Goal: Book appointment/travel/reservation

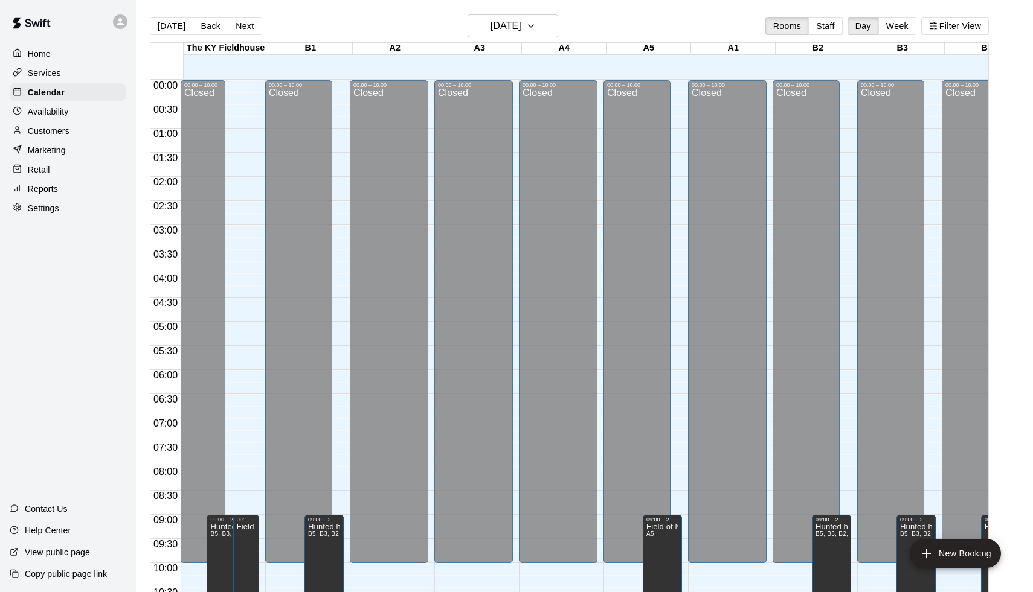
scroll to position [557, 0]
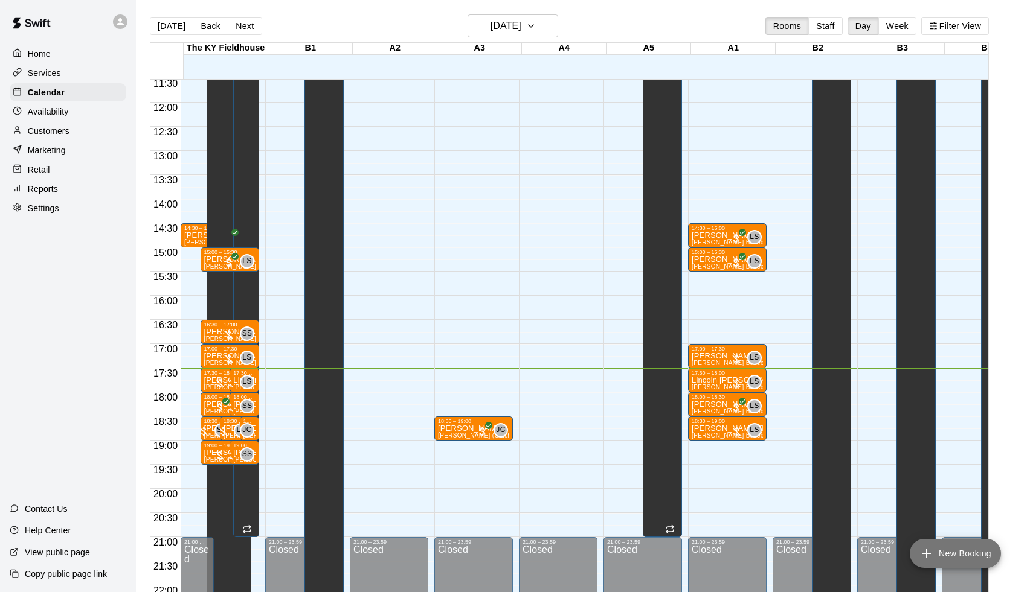
click at [968, 553] on button "New Booking" at bounding box center [954, 553] width 91 height 29
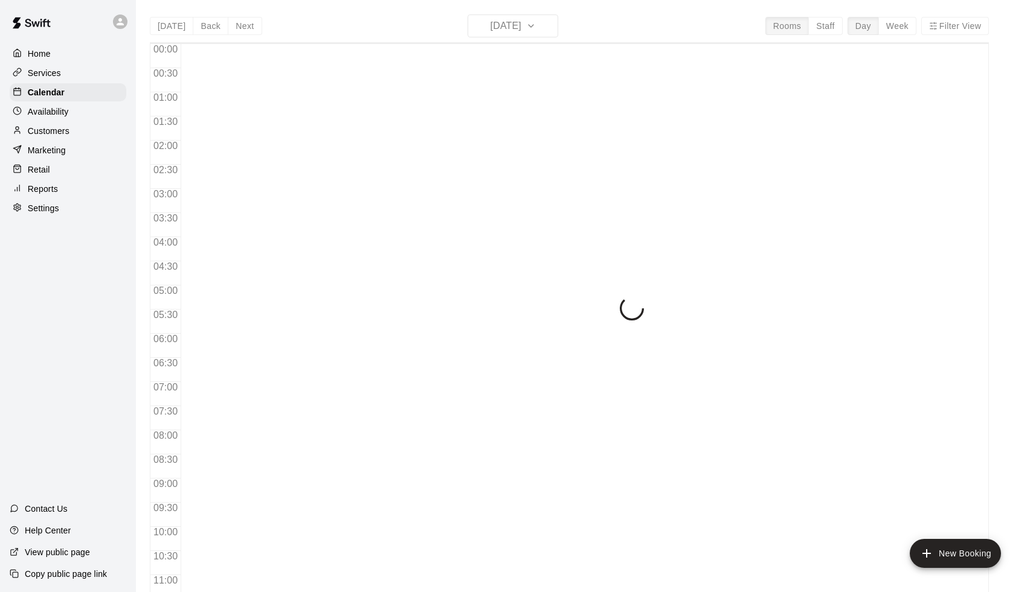
scroll to position [598, 0]
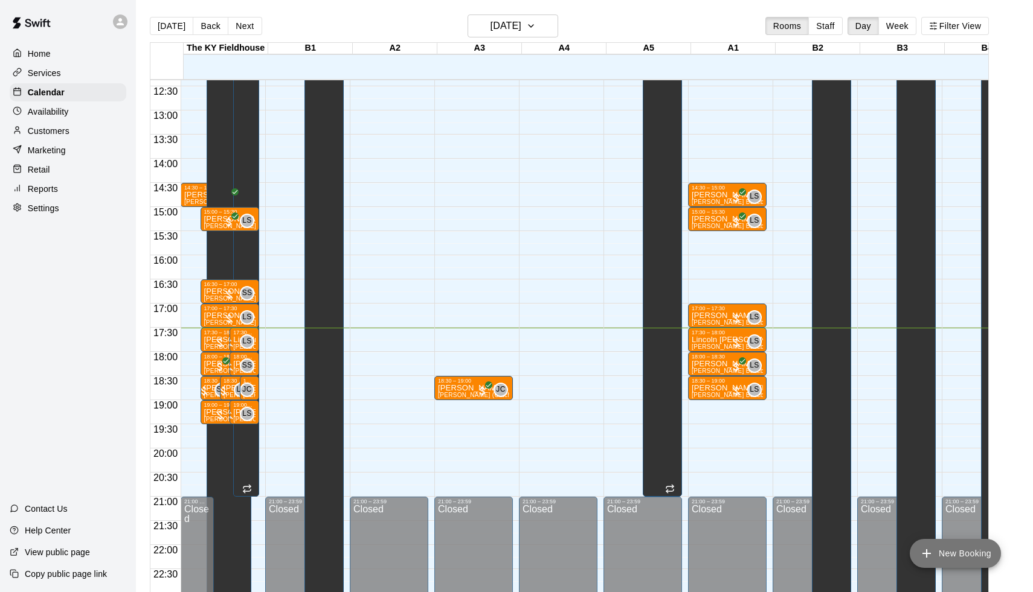
click at [966, 547] on button "New Booking" at bounding box center [954, 553] width 91 height 29
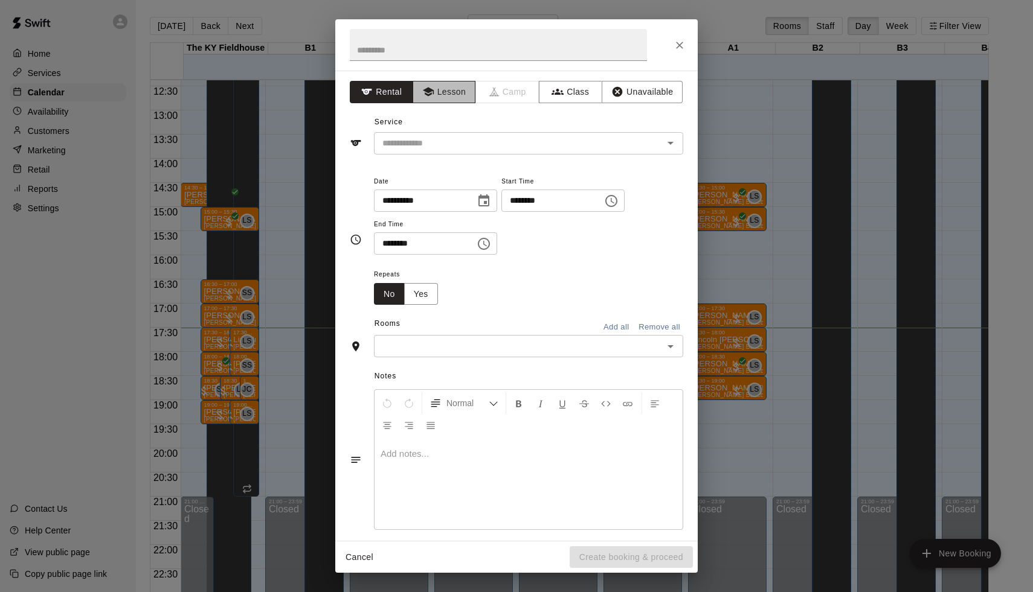
click at [449, 95] on button "Lesson" at bounding box center [443, 92] width 63 height 22
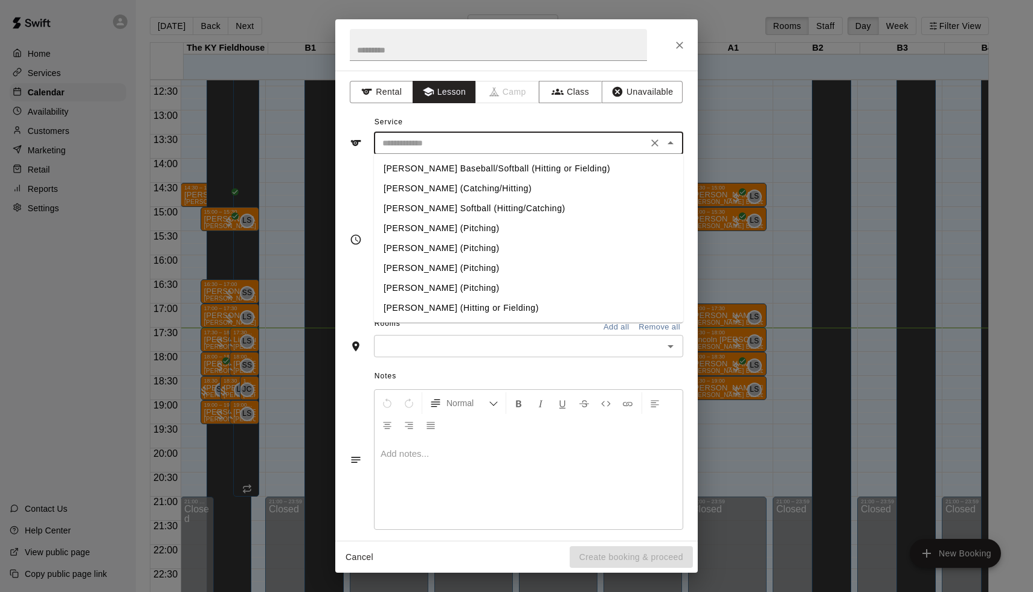
click at [409, 149] on input "text" at bounding box center [510, 143] width 266 height 15
click at [403, 211] on li "Jess Detrick Softball (Hitting/Catching)" at bounding box center [528, 209] width 309 height 20
type input "**********"
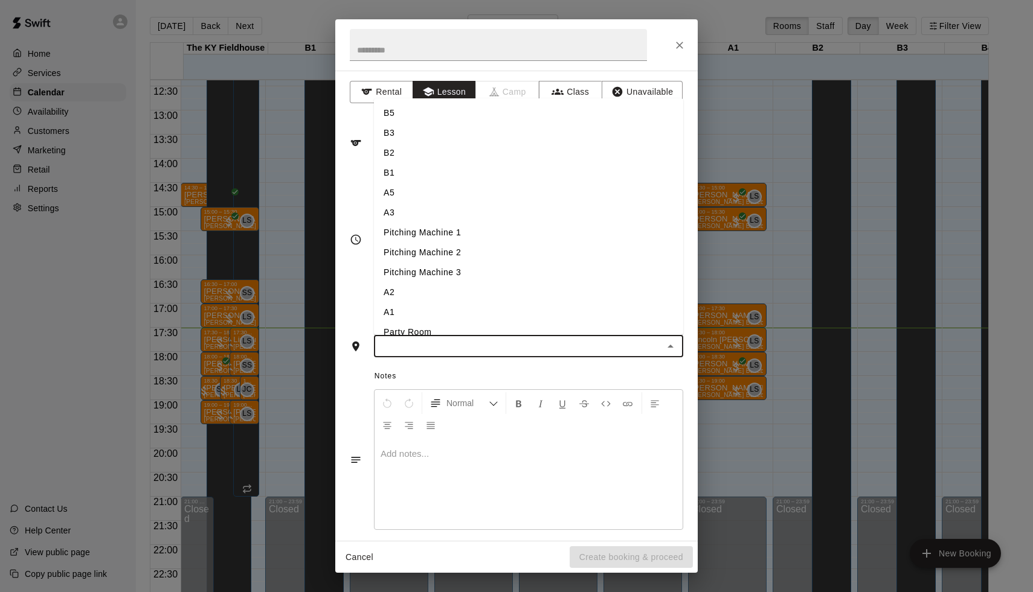
click at [447, 350] on input "text" at bounding box center [518, 346] width 282 height 15
click at [406, 283] on li "A2" at bounding box center [528, 293] width 309 height 20
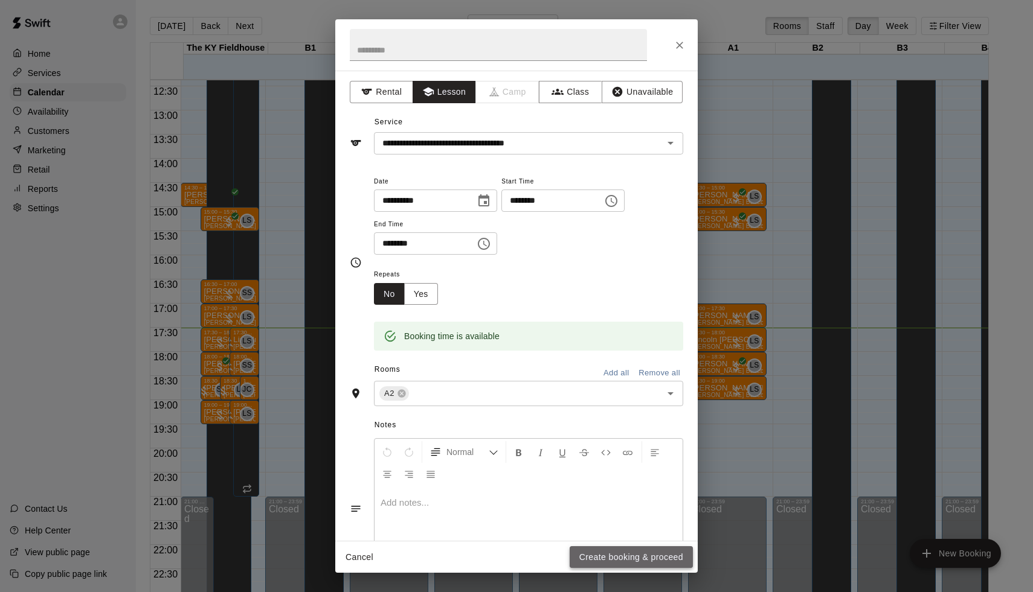
click at [641, 553] on button "Create booking & proceed" at bounding box center [630, 558] width 123 height 22
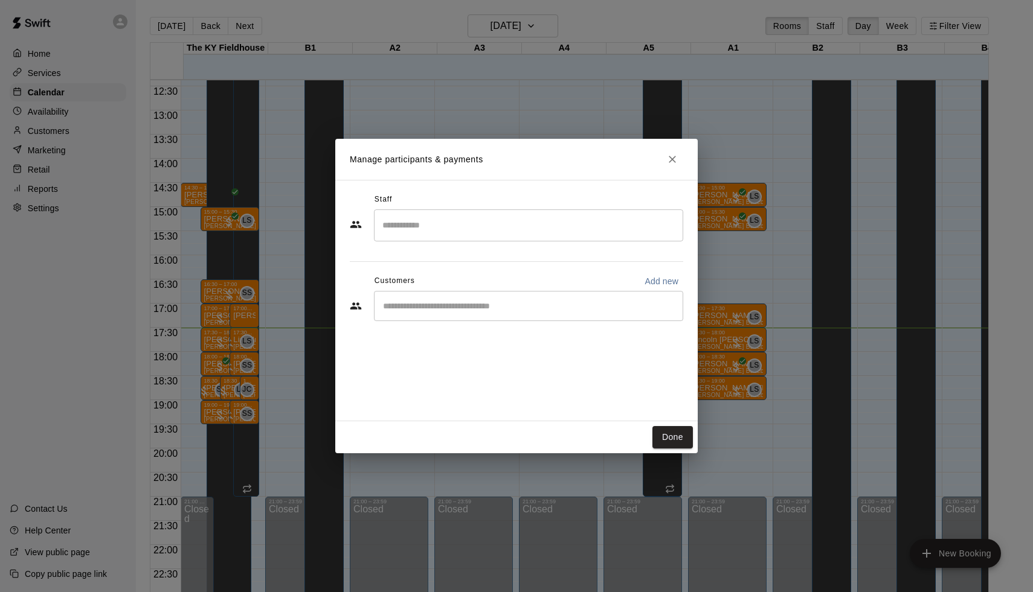
click at [397, 223] on input "Search staff" at bounding box center [528, 225] width 298 height 21
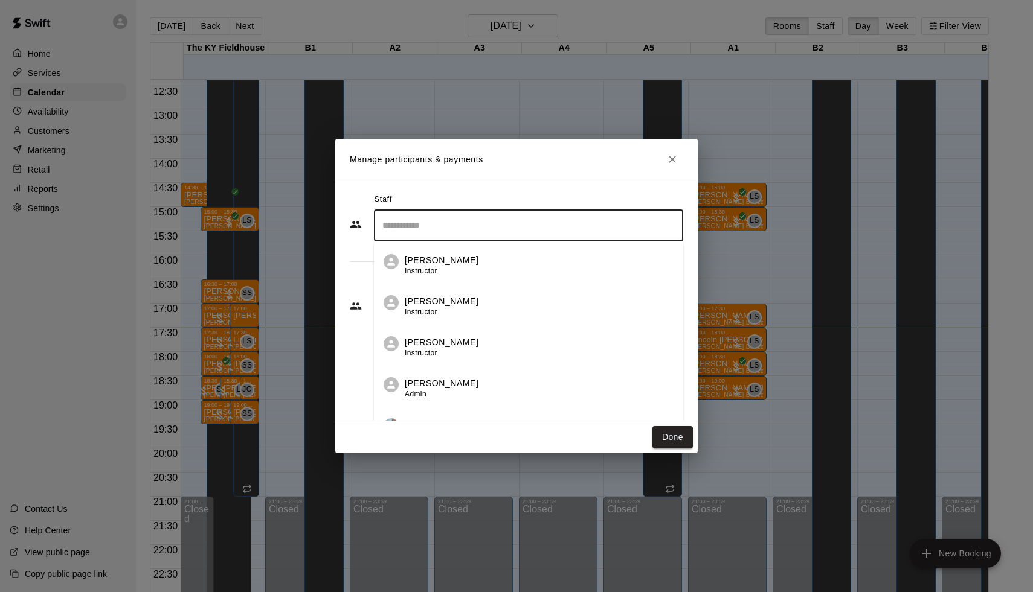
click at [409, 354] on span "Instructor" at bounding box center [421, 353] width 33 height 8
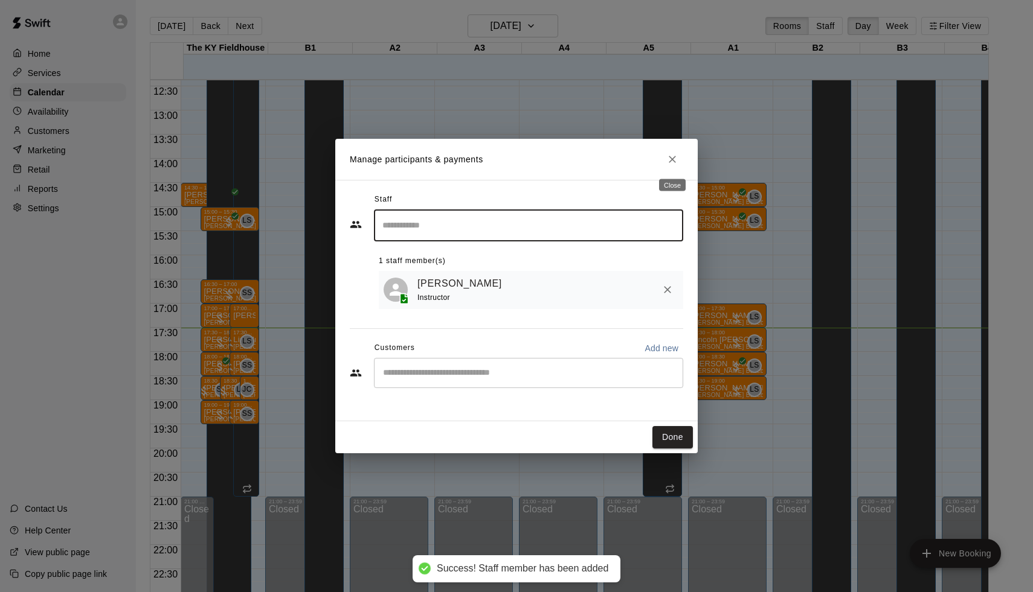
click at [676, 159] on icon "Close" at bounding box center [672, 159] width 12 height 12
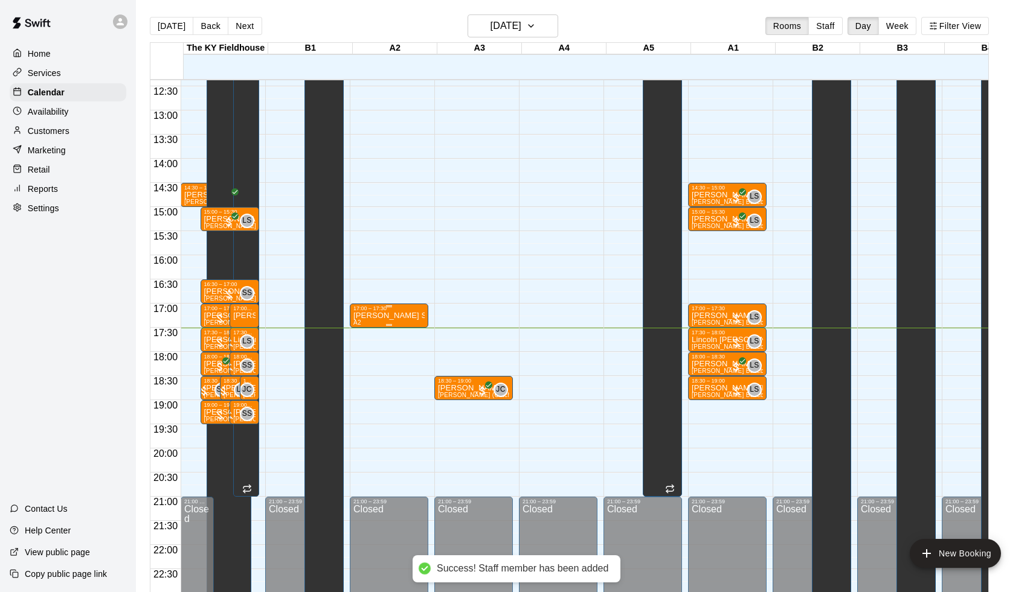
click at [394, 311] on div "17:00 – 17:30" at bounding box center [388, 309] width 71 height 6
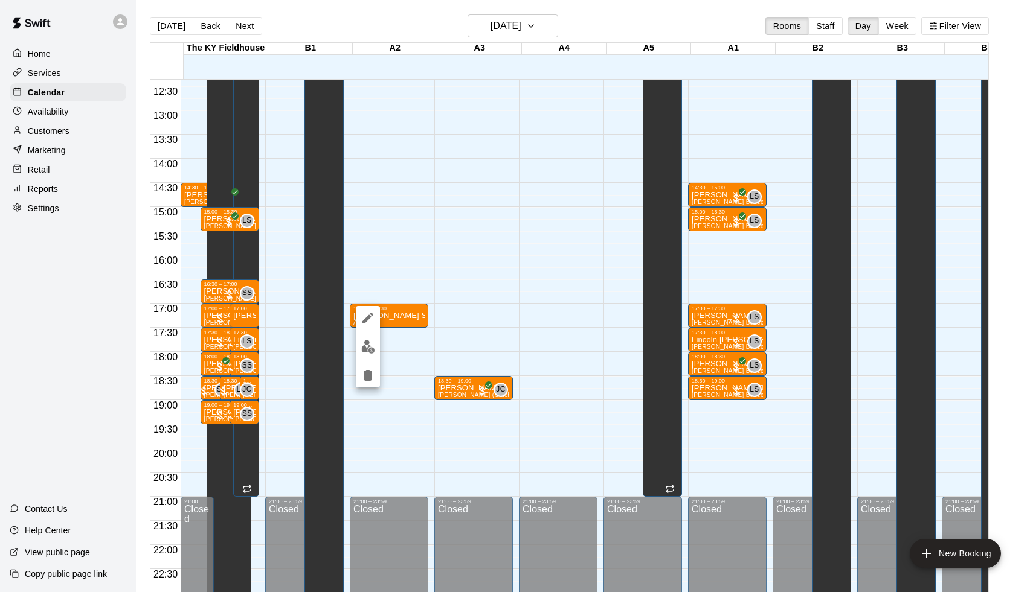
click at [368, 373] on icon "delete" at bounding box center [368, 375] width 8 height 11
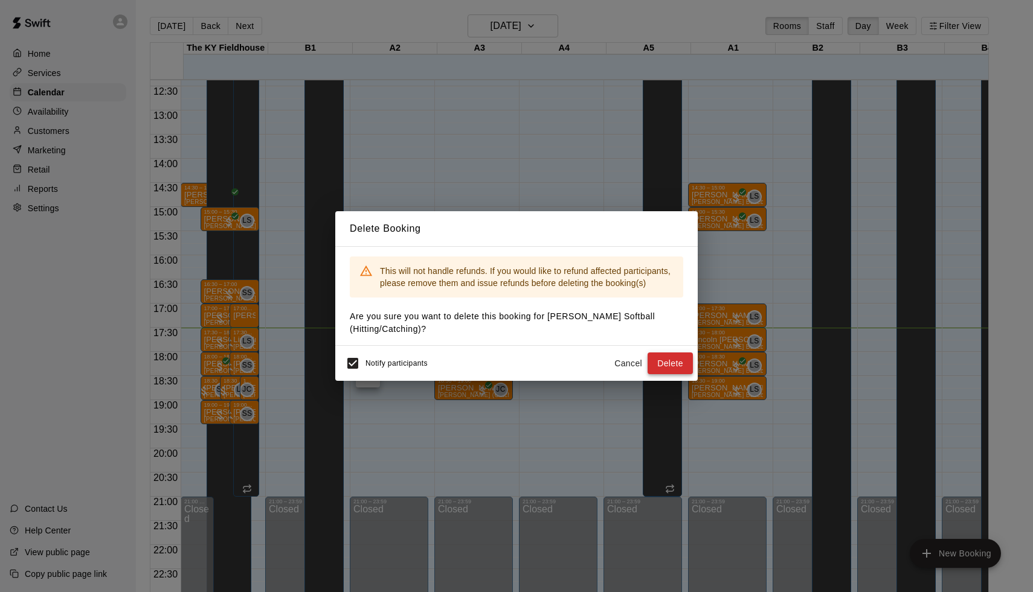
click at [649, 371] on button "Delete" at bounding box center [669, 364] width 45 height 22
